Goal: Task Accomplishment & Management: Manage account settings

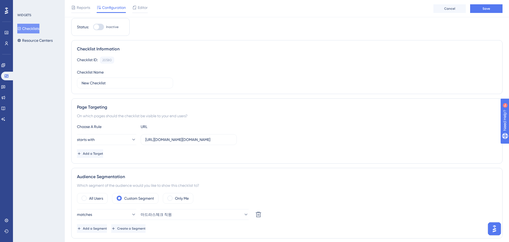
scroll to position [163, 0]
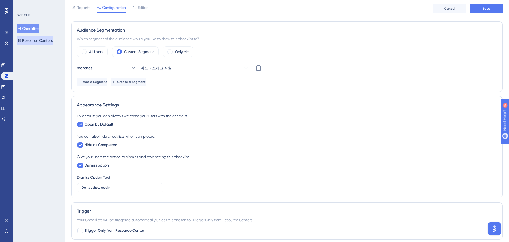
click at [42, 42] on button "Resource Centers" at bounding box center [34, 41] width 35 height 10
click at [9, 44] on link at bounding box center [6, 43] width 4 height 9
click at [7, 43] on icon at bounding box center [6, 44] width 3 height 4
click at [194, 72] on button "마드라스체크 직원" at bounding box center [195, 68] width 108 height 11
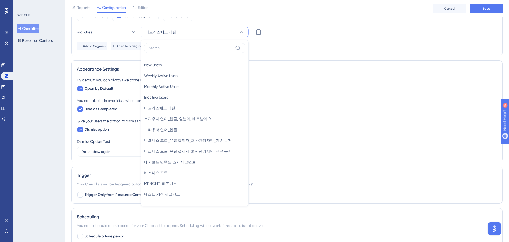
click at [297, 97] on div "You can also hide checklists when completed." at bounding box center [287, 100] width 420 height 6
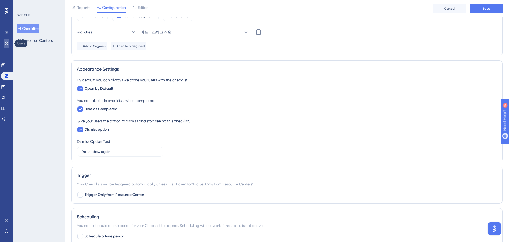
click at [5, 46] on link at bounding box center [6, 43] width 4 height 9
click at [12, 43] on div "Performance Users Engagement Widgets Feedback Product Updates Knowledge Base AI…" at bounding box center [6, 121] width 13 height 242
click at [8, 45] on icon at bounding box center [6, 43] width 4 height 4
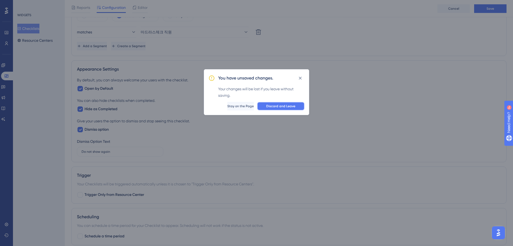
click at [284, 108] on span "Discard and Leave" at bounding box center [280, 106] width 29 height 4
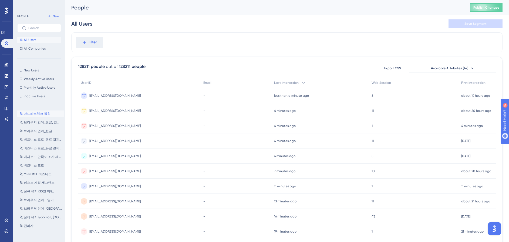
click at [29, 113] on span "마드라스체크 직원" at bounding box center [37, 114] width 27 height 4
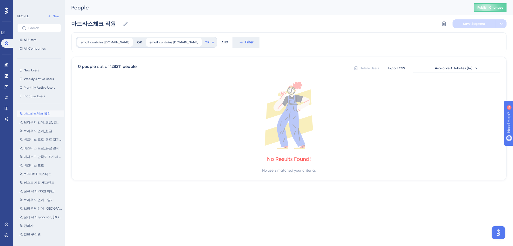
click at [448, 72] on div "✨ Save My Spot!✨" at bounding box center [257, 114] width 513 height 246
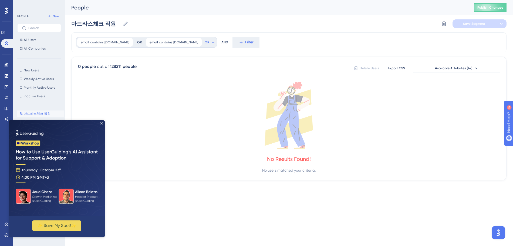
click at [153, 67] on div "0 people out of 128211 people Delete Users Export CSV Available Attributes (42)" at bounding box center [289, 68] width 422 height 10
click at [113, 44] on span "[DOMAIN_NAME]" at bounding box center [116, 42] width 25 height 4
click at [102, 122] on img at bounding box center [57, 168] width 96 height 96
click at [102, 123] on icon "Close Preview" at bounding box center [101, 124] width 2 height 2
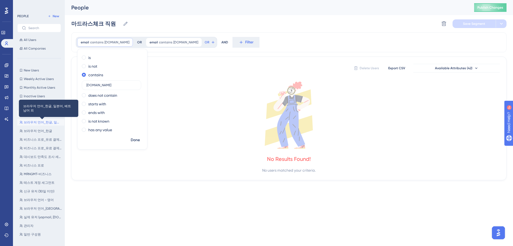
click at [39, 124] on span "브라우저 언어_한글, 일본어, 베트남어 외" at bounding box center [43, 122] width 38 height 4
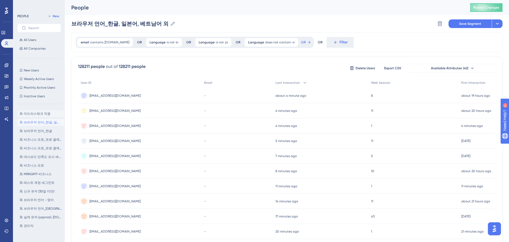
click at [32, 114] on span "마드라스체크 직원" at bounding box center [37, 114] width 27 height 4
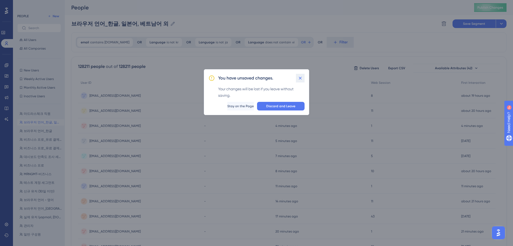
click at [300, 80] on icon at bounding box center [299, 78] width 5 height 5
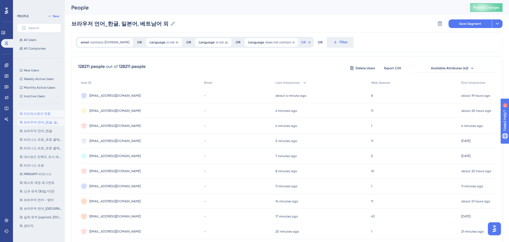
click at [42, 115] on span "마드라스체크 직원" at bounding box center [37, 114] width 27 height 4
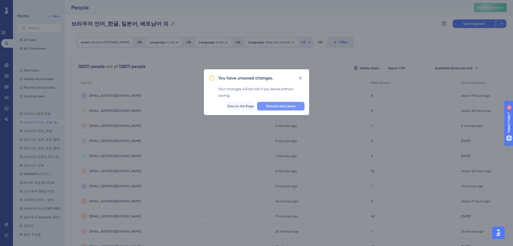
click at [273, 106] on span "Discard and Leave" at bounding box center [280, 106] width 29 height 4
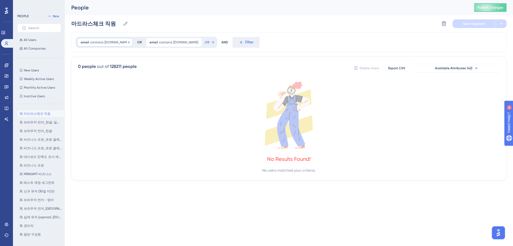
click at [106, 42] on span "[DOMAIN_NAME]" at bounding box center [116, 42] width 25 height 4
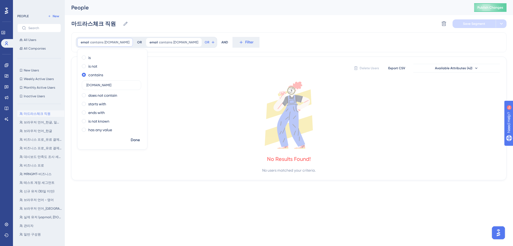
click at [157, 118] on icon at bounding box center [289, 115] width 422 height 67
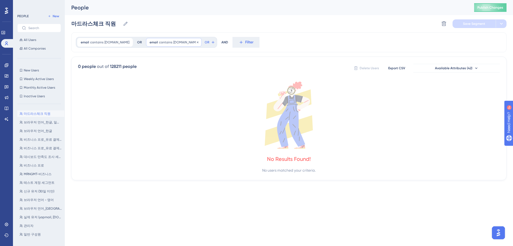
click at [159, 42] on span "contains" at bounding box center [165, 42] width 13 height 4
click at [200, 140] on span "Done" at bounding box center [204, 140] width 9 height 6
click at [218, 123] on icon at bounding box center [289, 115] width 422 height 67
click at [128, 24] on icon at bounding box center [125, 23] width 5 height 5
click at [121, 24] on input "마드라스체크 직원" at bounding box center [95, 24] width 49 height 8
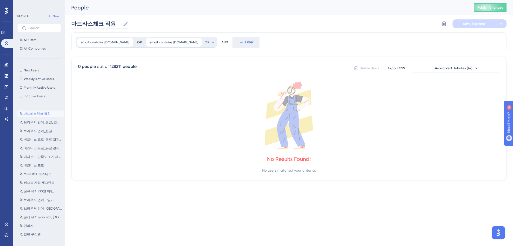
click at [126, 24] on icon at bounding box center [125, 23] width 5 height 5
click at [121, 24] on input "마드라스체크 직원" at bounding box center [95, 24] width 49 height 8
click at [422, 27] on div "마드라스체크 직원 마드라스체크 직원 Delete Segment Save Segment" at bounding box center [288, 23] width 435 height 17
click at [53, 16] on span "New" at bounding box center [56, 16] width 6 height 4
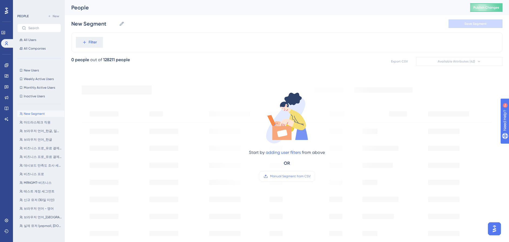
click at [99, 17] on div "New Segment New Segment Save Segment" at bounding box center [286, 23] width 431 height 17
click at [95, 23] on input "New Segment" at bounding box center [94, 24] width 46 height 8
click at [123, 22] on icon at bounding box center [122, 24] width 4 height 4
click at [117, 22] on input "New Segment" at bounding box center [94, 24] width 46 height 8
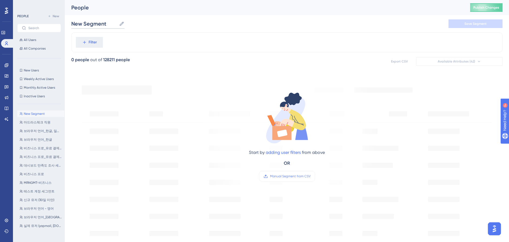
click at [100, 27] on input "New Segment" at bounding box center [94, 24] width 46 height 8
type input "d"
type input "[PERSON_NAME]"
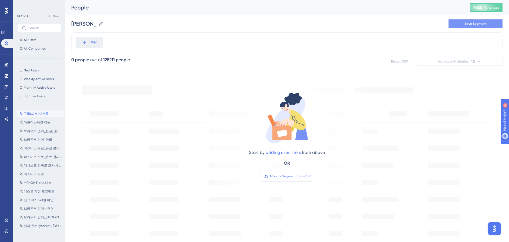
click at [484, 24] on span "Save Segment" at bounding box center [475, 24] width 22 height 4
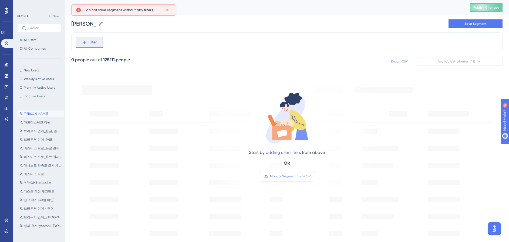
click at [91, 44] on span "Filter" at bounding box center [93, 42] width 8 height 6
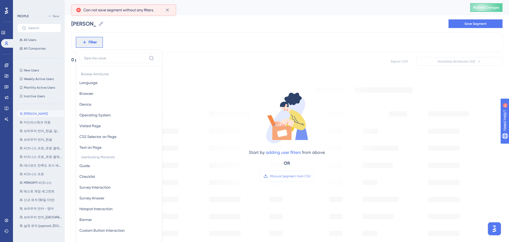
scroll to position [25, 0]
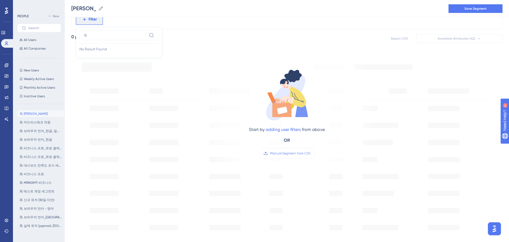
type input "ㄷ"
type input "email"
click at [100, 58] on button "Email Email" at bounding box center [118, 60] width 79 height 11
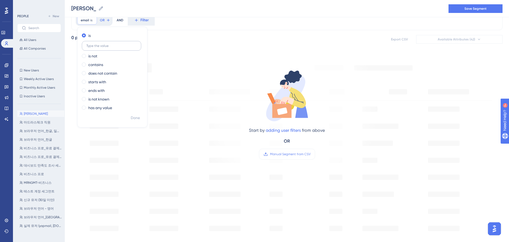
scroll to position [24, 0]
type input "f"
type input "[EMAIL_ADDRESS][DOMAIN_NAME]"
click at [138, 116] on span "Done" at bounding box center [135, 118] width 9 height 6
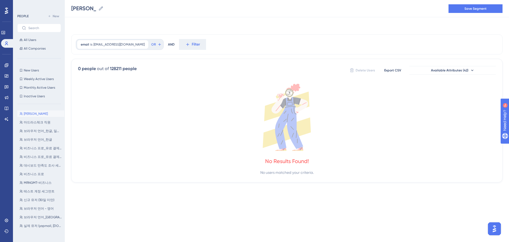
scroll to position [0, 0]
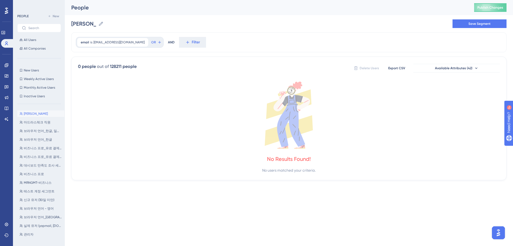
click at [168, 43] on div "AND" at bounding box center [171, 42] width 7 height 11
click at [151, 42] on span "OR" at bounding box center [153, 42] width 5 height 4
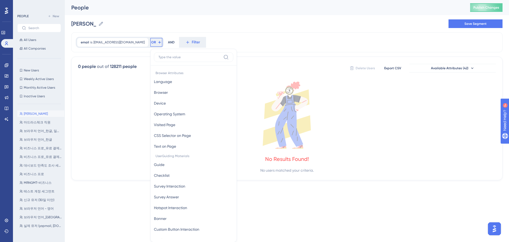
scroll to position [25, 0]
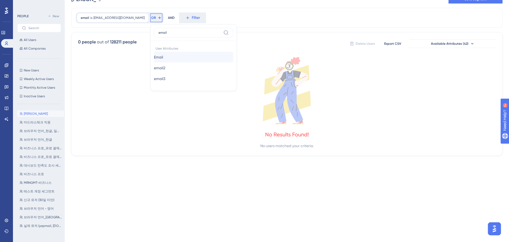
type input "email"
click at [154, 60] on button "Email Email" at bounding box center [193, 57] width 79 height 11
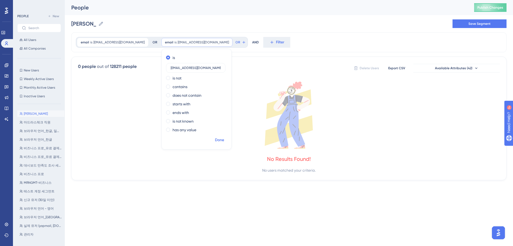
type input "[EMAIL_ADDRESS][DOMAIN_NAME]"
click at [215, 141] on span "Done" at bounding box center [219, 140] width 9 height 6
click at [210, 55] on div "email is hyo120@flow.team hyo120@flow.team Remove OR email is htest0120@yopmail…" at bounding box center [288, 106] width 435 height 148
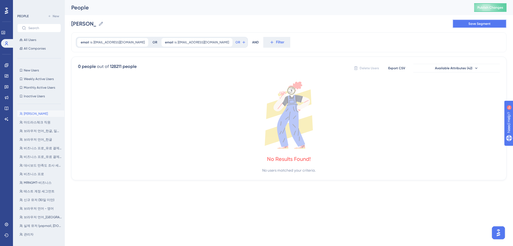
click at [481, 22] on span "Save Segment" at bounding box center [479, 24] width 22 height 4
click at [33, 72] on span "New Users" at bounding box center [31, 70] width 15 height 4
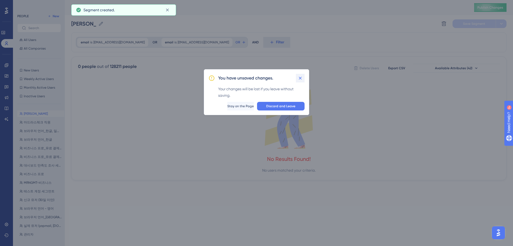
click at [300, 79] on icon at bounding box center [299, 78] width 5 height 5
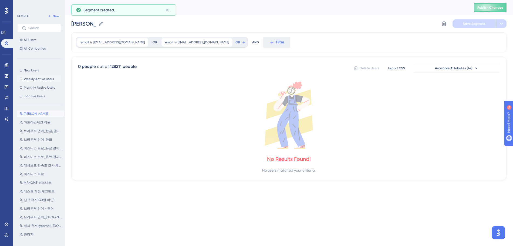
drag, startPoint x: 85, startPoint y: 104, endPoint x: 30, endPoint y: 80, distance: 60.2
click at [85, 104] on icon at bounding box center [289, 115] width 422 height 67
click at [29, 71] on span "New Users" at bounding box center [31, 70] width 15 height 4
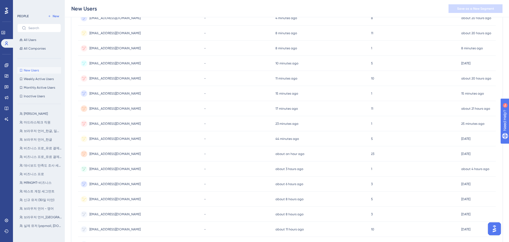
scroll to position [68, 0]
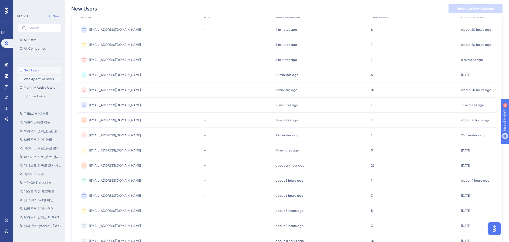
click at [47, 79] on span "Weekly Active Users" at bounding box center [39, 79] width 30 height 4
click at [40, 89] on span "Monthly Active Users" at bounding box center [39, 88] width 31 height 4
click at [32, 97] on span "Inactive Users" at bounding box center [34, 96] width 21 height 4
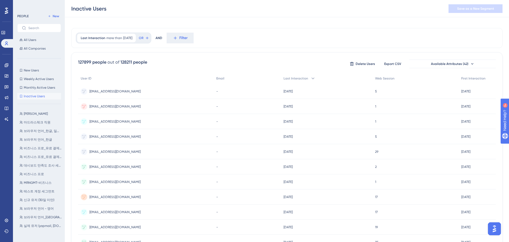
scroll to position [0, 0]
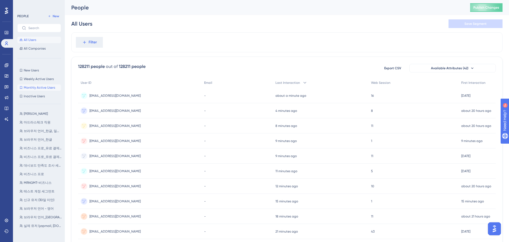
click at [35, 86] on span "Monthly Active Users" at bounding box center [39, 88] width 31 height 4
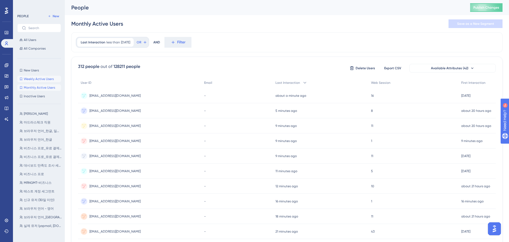
click at [35, 79] on span "Weekly Active Users" at bounding box center [39, 79] width 30 height 4
click at [31, 88] on span "Monthly Active Users" at bounding box center [39, 88] width 31 height 4
click at [35, 98] on span "Inactive Users" at bounding box center [34, 96] width 21 height 4
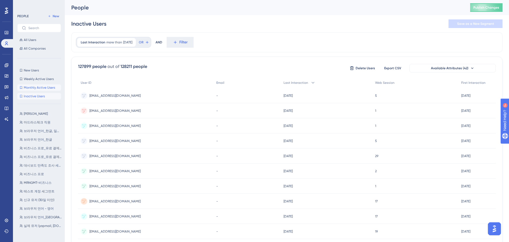
click at [36, 87] on span "Monthly Active Users" at bounding box center [39, 88] width 31 height 4
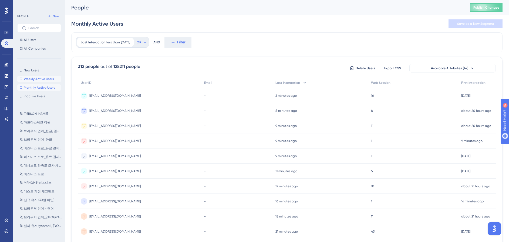
click at [36, 80] on span "Weekly Active Users" at bounding box center [39, 79] width 30 height 4
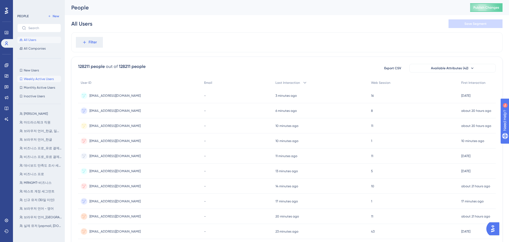
click at [32, 79] on span "Weekly Active Users" at bounding box center [39, 79] width 30 height 4
click at [36, 69] on span "New Users" at bounding box center [31, 70] width 15 height 4
click at [43, 79] on span "Weekly Active Users" at bounding box center [39, 79] width 30 height 4
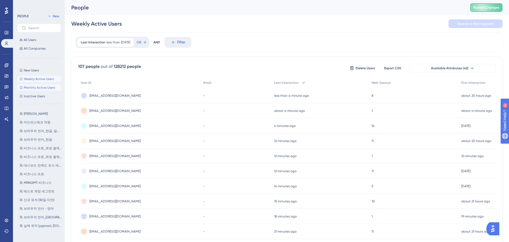
click at [36, 89] on span "Monthly Active Users" at bounding box center [39, 88] width 31 height 4
click at [40, 80] on span "Weekly Active Users" at bounding box center [39, 79] width 30 height 4
click at [38, 114] on button "[PERSON_NAME]" at bounding box center [40, 114] width 47 height 6
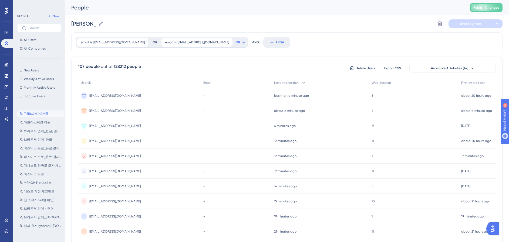
click at [34, 112] on button "[PERSON_NAME]" at bounding box center [40, 114] width 47 height 6
click at [34, 121] on span "마드라스체크 직원" at bounding box center [37, 122] width 27 height 4
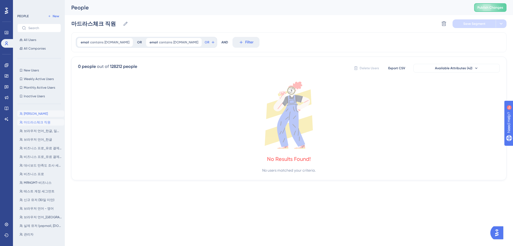
click at [39, 114] on button "[PERSON_NAME]" at bounding box center [40, 114] width 47 height 6
type input "[PERSON_NAME]"
click at [235, 40] on span "OR" at bounding box center [237, 42] width 5 height 4
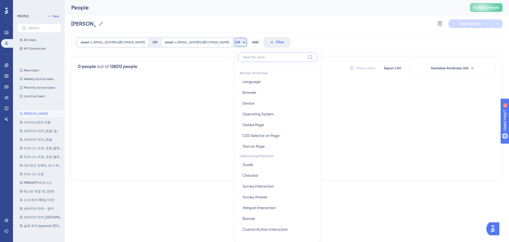
scroll to position [25, 0]
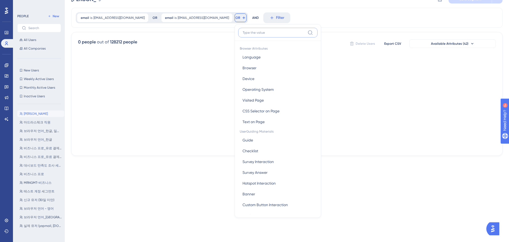
click at [243, 31] on input at bounding box center [274, 33] width 63 height 4
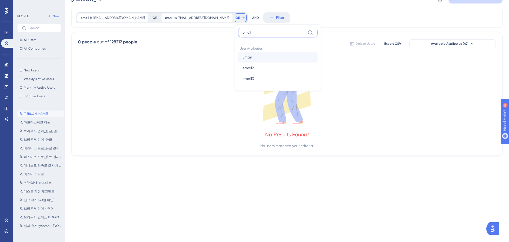
type input "email"
click at [238, 53] on button "Email Email" at bounding box center [277, 57] width 79 height 11
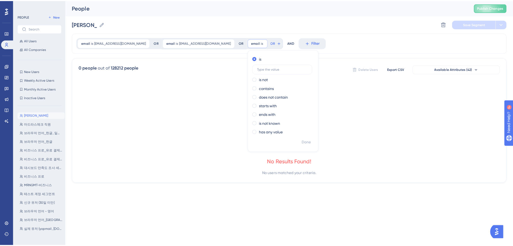
scroll to position [0, 0]
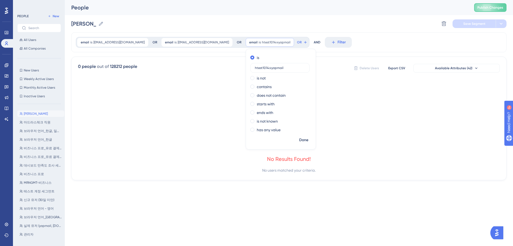
type input "htest1014@yopmai"
type input "htest"
click at [257, 93] on label "does not contain" at bounding box center [271, 95] width 29 height 6
click at [250, 76] on div "contains" at bounding box center [279, 75] width 59 height 6
click at [299, 139] on span "Done" at bounding box center [303, 140] width 9 height 6
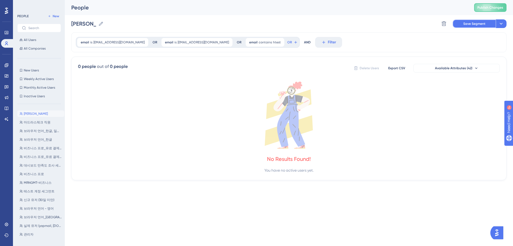
click at [482, 25] on span "Save Segment" at bounding box center [474, 24] width 22 height 4
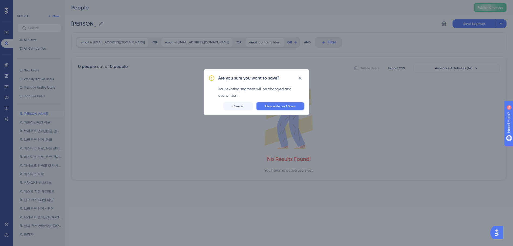
click at [274, 104] on button "Overwrite and Save" at bounding box center [280, 106] width 49 height 9
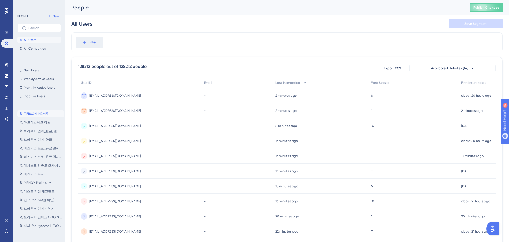
click at [34, 111] on button "[PERSON_NAME]" at bounding box center [40, 114] width 47 height 6
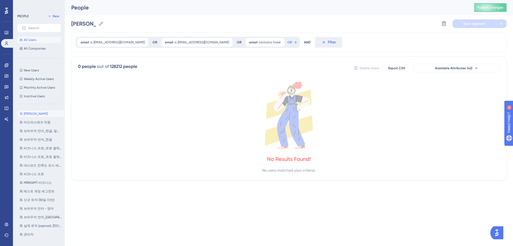
click at [37, 41] on button "All Users" at bounding box center [39, 40] width 44 height 6
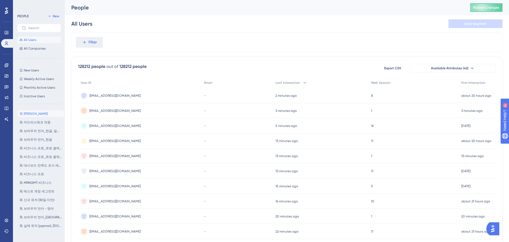
click at [45, 114] on button "[PERSON_NAME]" at bounding box center [40, 114] width 47 height 6
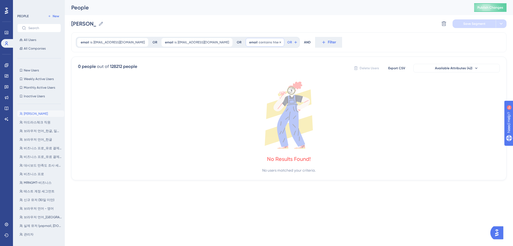
click at [273, 43] on span "htest" at bounding box center [277, 42] width 8 height 4
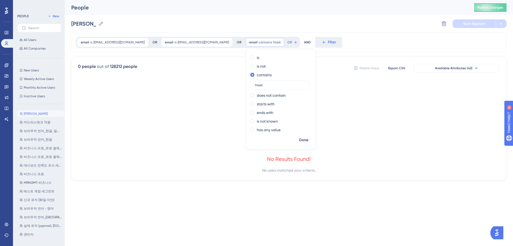
click at [189, 62] on div "0 people out of 128212 people Delete Users Export CSV Available Attributes (42)…" at bounding box center [288, 119] width 435 height 124
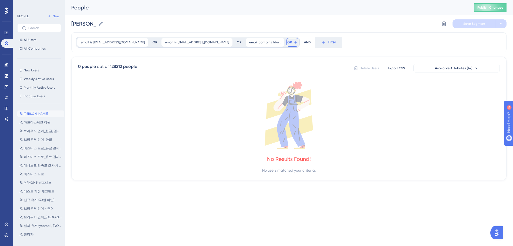
click at [286, 44] on button "OR" at bounding box center [292, 42] width 12 height 9
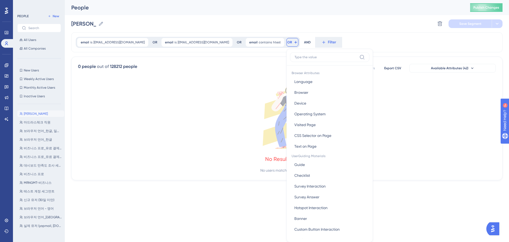
scroll to position [25, 0]
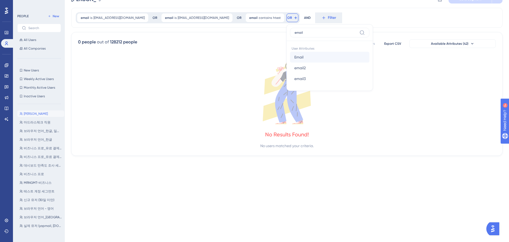
type input "email"
click at [290, 56] on button "Email Email" at bounding box center [329, 57] width 79 height 11
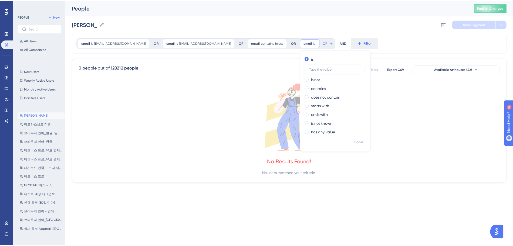
scroll to position [0, 0]
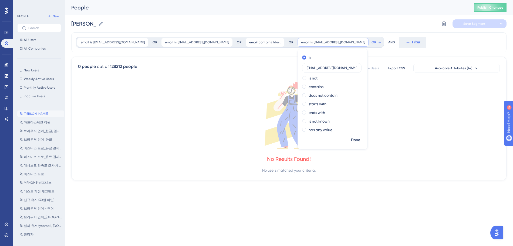
type input "[EMAIL_ADDRESS][DOMAIN_NAME]"
click at [351, 141] on span "Done" at bounding box center [355, 140] width 9 height 6
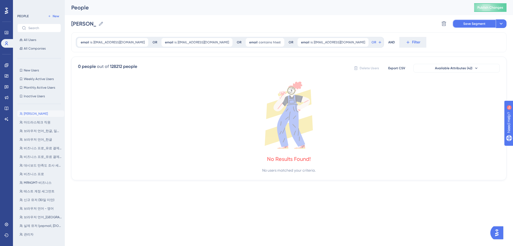
click at [483, 23] on span "Save Segment" at bounding box center [474, 24] width 22 height 4
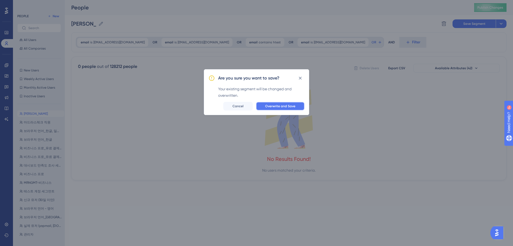
click at [277, 106] on span "Overwrite and Save" at bounding box center [280, 106] width 30 height 4
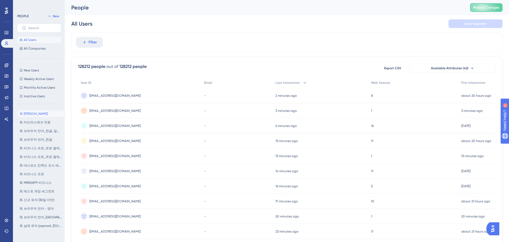
click at [38, 111] on button "[PERSON_NAME]" at bounding box center [40, 114] width 47 height 6
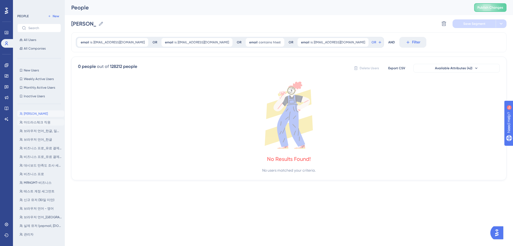
click at [32, 121] on span "마드라스체크 직원" at bounding box center [37, 122] width 27 height 4
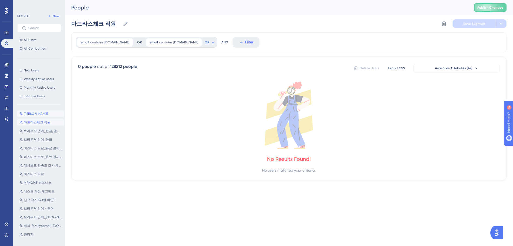
click at [36, 116] on button "[PERSON_NAME]" at bounding box center [40, 114] width 47 height 6
type input "[PERSON_NAME]"
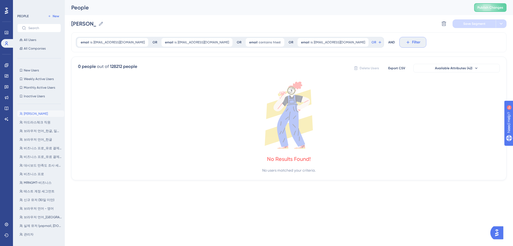
click at [399, 47] on button "Filter" at bounding box center [412, 42] width 27 height 11
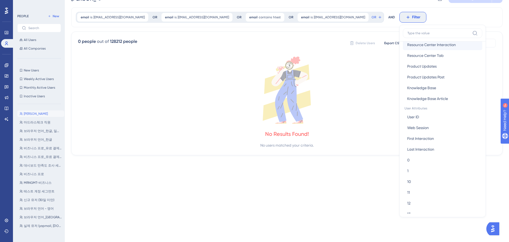
scroll to position [201, 0]
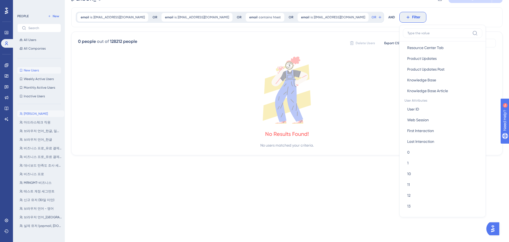
click at [35, 73] on button "New Users New Users" at bounding box center [39, 70] width 44 height 6
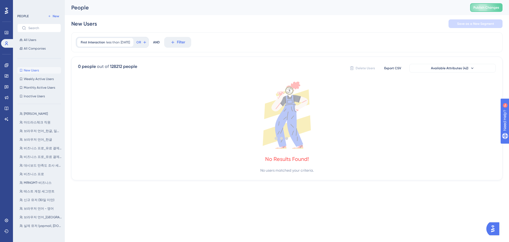
scroll to position [0, 0]
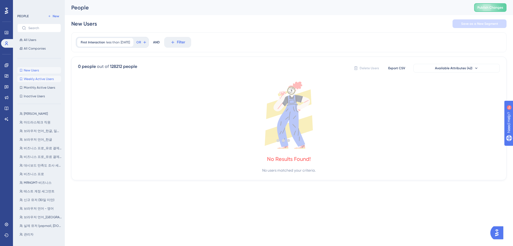
click at [37, 80] on span "Weekly Active Users" at bounding box center [39, 79] width 30 height 4
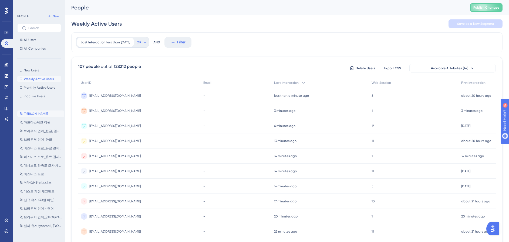
click at [33, 112] on button "[PERSON_NAME]" at bounding box center [40, 114] width 47 height 6
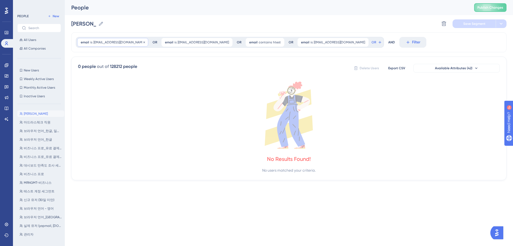
click at [89, 43] on span "email" at bounding box center [85, 42] width 8 height 4
click at [87, 42] on span "email" at bounding box center [85, 42] width 8 height 4
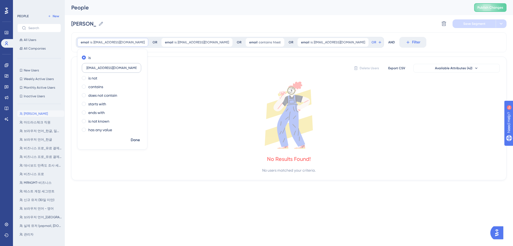
type input "i"
click at [306, 76] on div "0 people out of 128212 people Delete Users Export CSV Available Attributes (42)…" at bounding box center [288, 119] width 435 height 124
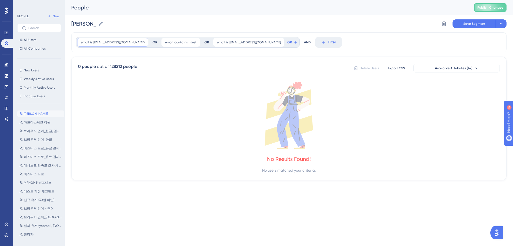
click at [109, 43] on span "[EMAIL_ADDRESS][DOMAIN_NAME]" at bounding box center [118, 42] width 51 height 4
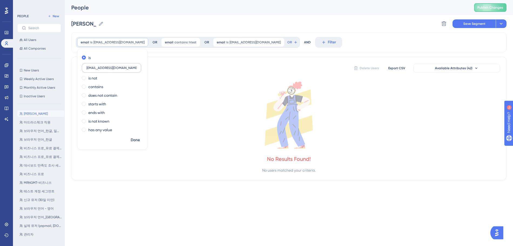
click at [112, 70] on label "[EMAIL_ADDRESS][DOMAIN_NAME]" at bounding box center [111, 68] width 59 height 10
click at [112, 70] on input "[EMAIL_ADDRESS][DOMAIN_NAME]" at bounding box center [111, 68] width 50 height 4
click at [173, 69] on div "0 people out of 128212 people Delete Users Export CSV Available Attributes (42)" at bounding box center [289, 68] width 422 height 10
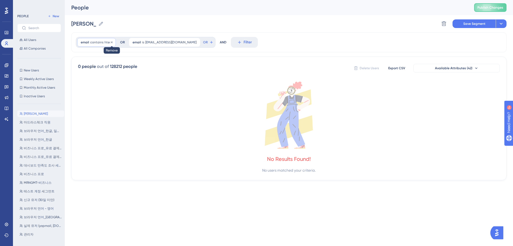
click at [112, 42] on icon at bounding box center [111, 42] width 3 height 3
click at [143, 42] on icon at bounding box center [144, 42] width 3 height 3
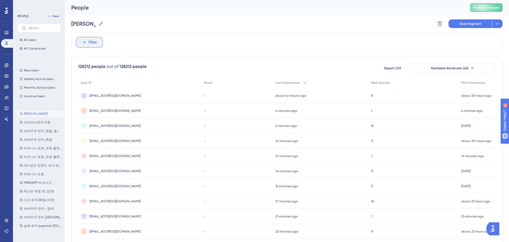
click at [83, 42] on icon at bounding box center [84, 42] width 5 height 5
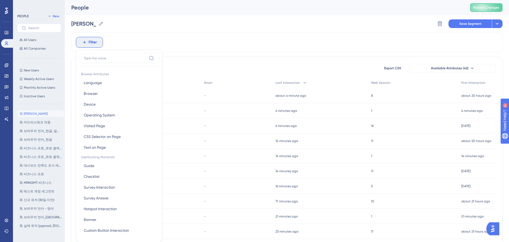
scroll to position [25, 0]
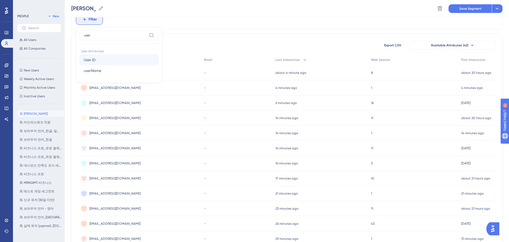
type input "user"
click at [94, 60] on span "User ID" at bounding box center [90, 60] width 12 height 6
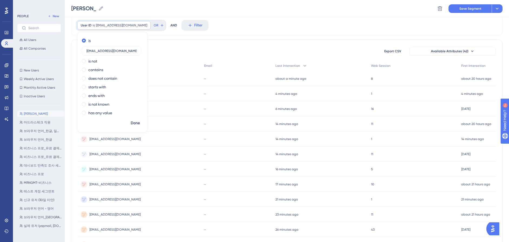
scroll to position [0, 0]
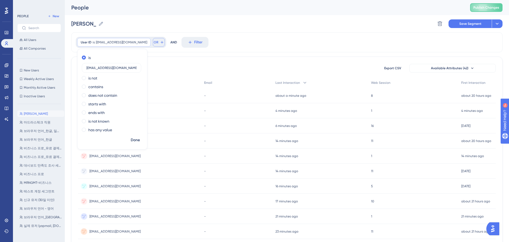
type input "[EMAIL_ADDRESS][DOMAIN_NAME]"
click at [153, 41] on button "OR" at bounding box center [159, 42] width 12 height 9
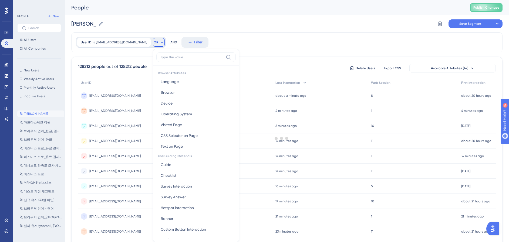
scroll to position [18, 0]
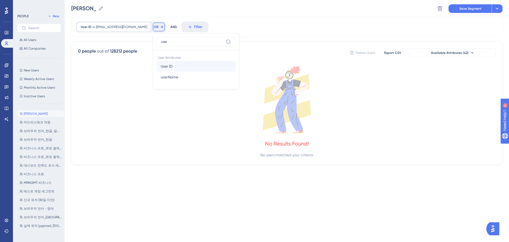
type input "user"
click at [161, 69] on span "User ID" at bounding box center [167, 66] width 12 height 6
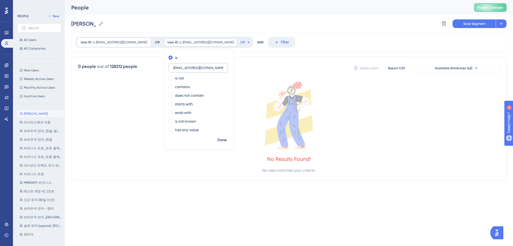
type input "[EMAIL_ADDRESS][DOMAIN_NAME]"
click at [217, 139] on span "Done" at bounding box center [221, 140] width 9 height 6
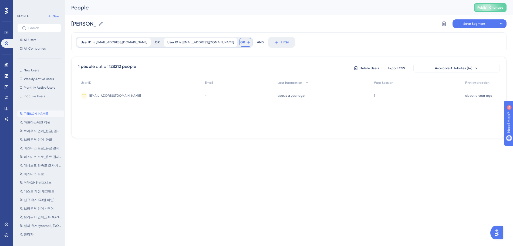
click at [246, 43] on icon at bounding box center [248, 42] width 4 height 4
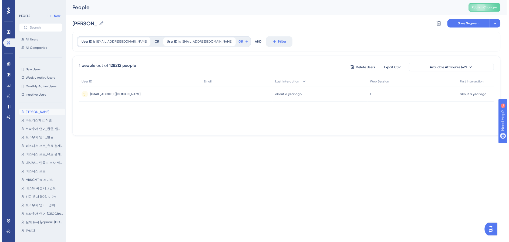
scroll to position [25, 0]
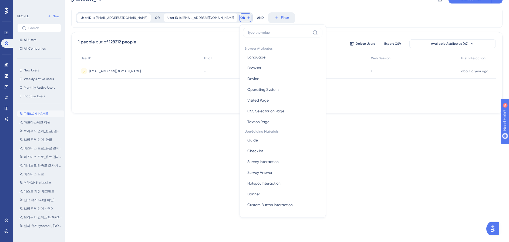
click at [243, 35] on label at bounding box center [282, 33] width 79 height 10
click at [248, 35] on input at bounding box center [279, 33] width 63 height 4
type input "t"
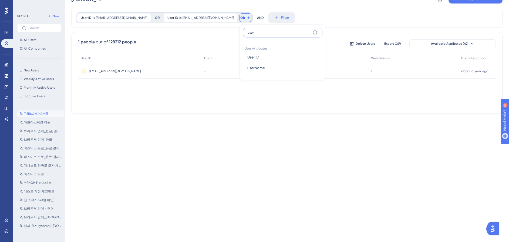
scroll to position [0, 0]
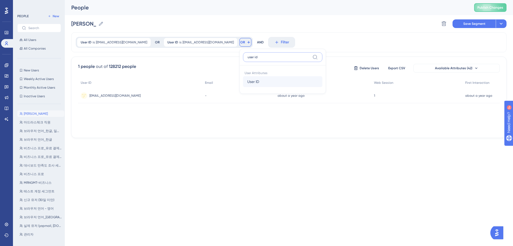
type input "user id"
click at [243, 79] on button "User ID User ID" at bounding box center [282, 81] width 79 height 11
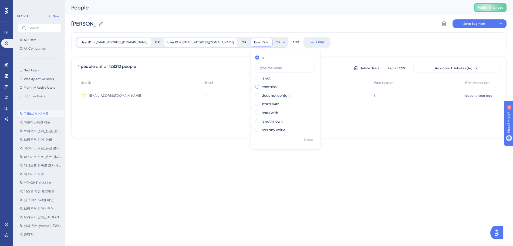
click at [262, 85] on label "contains" at bounding box center [269, 87] width 15 height 6
type input "htest"
click at [304, 141] on span "Done" at bounding box center [308, 140] width 9 height 6
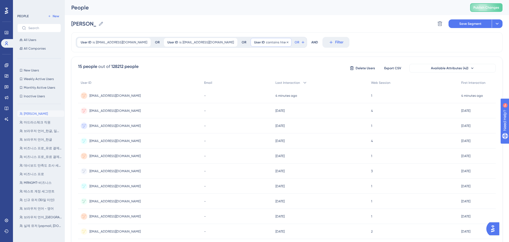
click at [266, 42] on span "contains" at bounding box center [272, 42] width 13 height 4
type input "htest0"
click at [304, 141] on span "Done" at bounding box center [308, 140] width 9 height 6
click at [297, 42] on span "OR" at bounding box center [299, 42] width 5 height 4
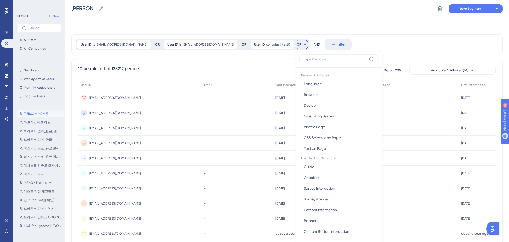
scroll to position [25, 0]
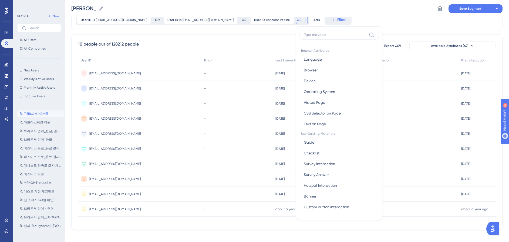
type input "y"
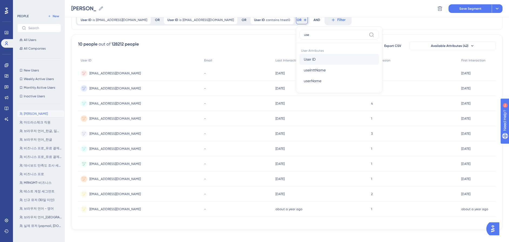
type input "use"
click at [299, 56] on button "User ID User ID" at bounding box center [338, 59] width 79 height 11
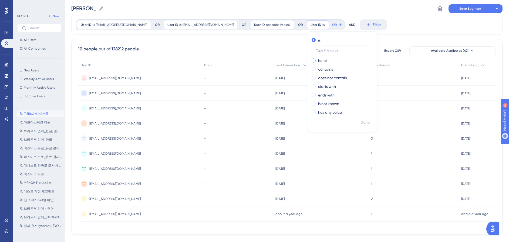
scroll to position [14, 0]
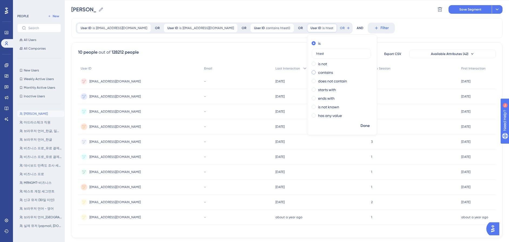
type input "htest"
click at [318, 72] on label "contains" at bounding box center [325, 72] width 15 height 6
type input "htest1"
click at [357, 124] on button "Done" at bounding box center [364, 126] width 15 height 10
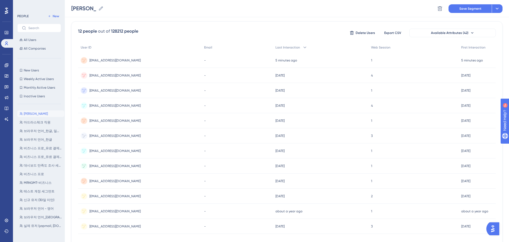
scroll to position [0, 0]
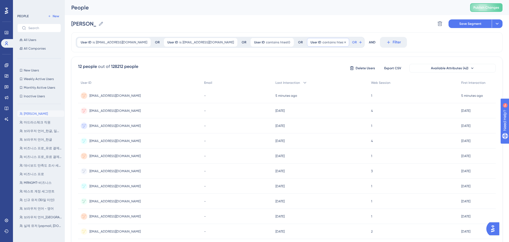
click at [307, 45] on div "User ID contains htest1 htest1 Remove" at bounding box center [328, 42] width 42 height 9
click at [360, 139] on span "Done" at bounding box center [364, 140] width 9 height 6
click at [480, 24] on span "Save Segment" at bounding box center [470, 24] width 22 height 4
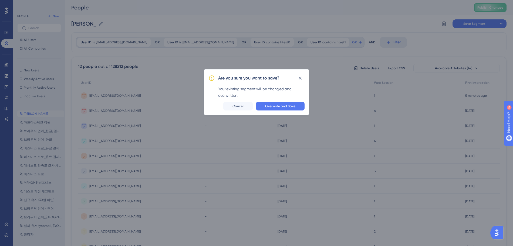
click at [292, 111] on div "Are you sure you want to save? Your existing segment will be changed and overwr…" at bounding box center [256, 92] width 105 height 46
click at [295, 106] on span "Overwrite and Save" at bounding box center [280, 106] width 30 height 4
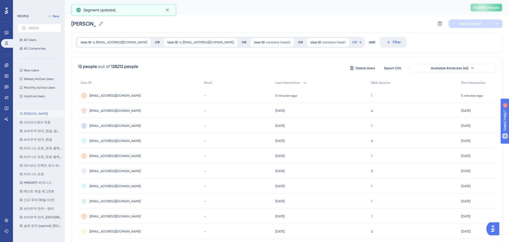
click at [480, 11] on button "Publish Changes" at bounding box center [486, 7] width 32 height 9
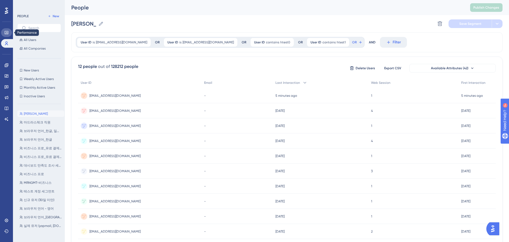
click at [4, 31] on icon at bounding box center [6, 33] width 4 height 4
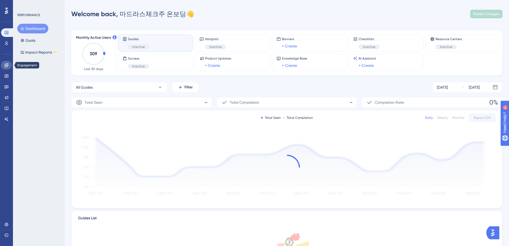
click at [8, 63] on link at bounding box center [6, 65] width 11 height 9
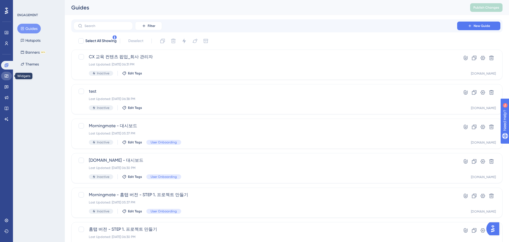
click at [7, 77] on icon at bounding box center [6, 76] width 4 height 4
